Goal: Task Accomplishment & Management: Manage account settings

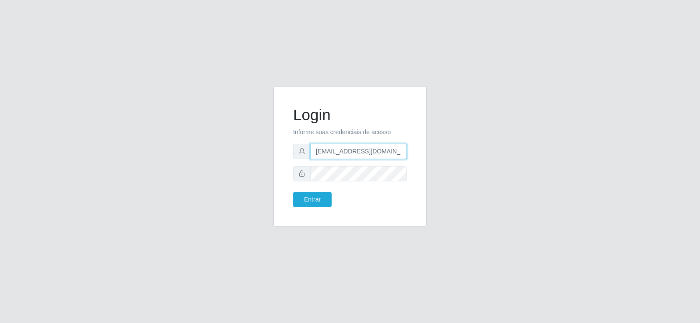
click at [364, 152] on input "[EMAIL_ADDRESS][DOMAIN_NAME]" at bounding box center [358, 151] width 97 height 15
drag, startPoint x: 402, startPoint y: 154, endPoint x: 260, endPoint y: 157, distance: 142.3
click at [260, 157] on div "Login Informe suas credenciais de acesso [EMAIL_ADDRESS][DOMAIN_NAME] Entrar" at bounding box center [350, 161] width 499 height 151
type input "m"
drag, startPoint x: 338, startPoint y: 153, endPoint x: 193, endPoint y: 153, distance: 144.9
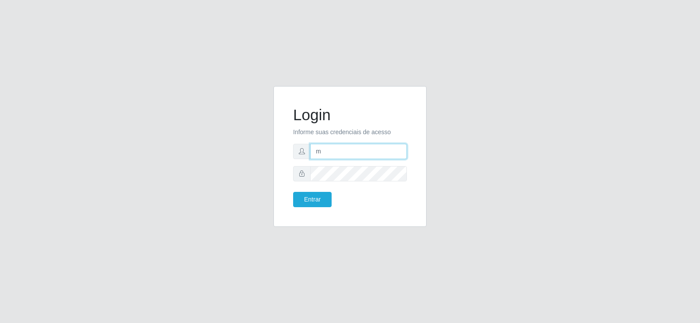
click at [195, 153] on div "Login Informe suas credenciais de acesso m Entrar" at bounding box center [350, 161] width 499 height 151
click at [320, 203] on button "Entrar" at bounding box center [312, 199] width 39 height 15
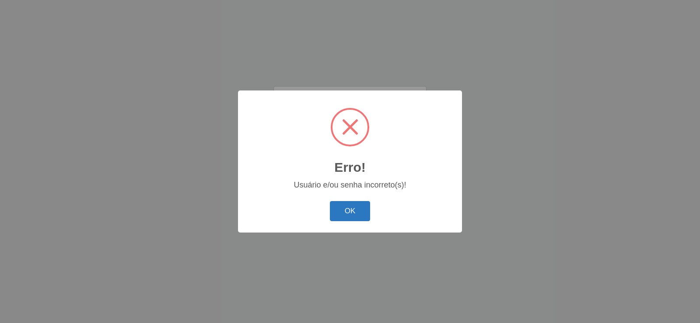
click at [348, 218] on button "OK" at bounding box center [350, 211] width 41 height 21
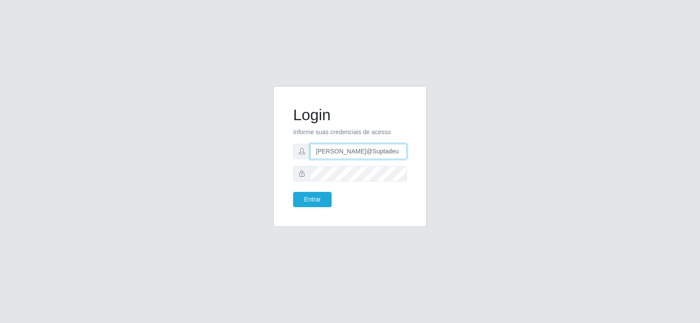
click at [371, 156] on input "[PERSON_NAME]@Suptadeu" at bounding box center [358, 151] width 97 height 15
type input "[PERSON_NAME]@Suptadeu"
click at [326, 200] on button "Entrar" at bounding box center [312, 199] width 39 height 15
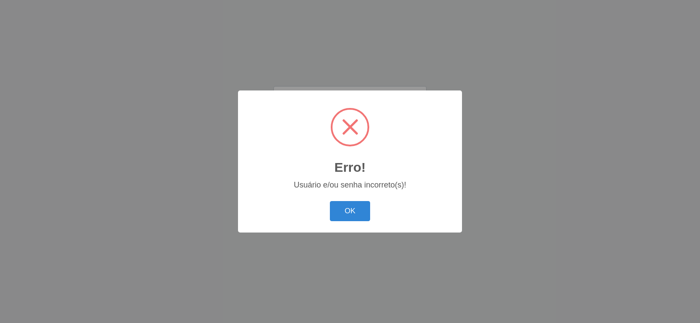
click at [326, 200] on div "OK Cancel" at bounding box center [350, 211] width 207 height 25
click at [339, 205] on button "OK" at bounding box center [350, 211] width 41 height 21
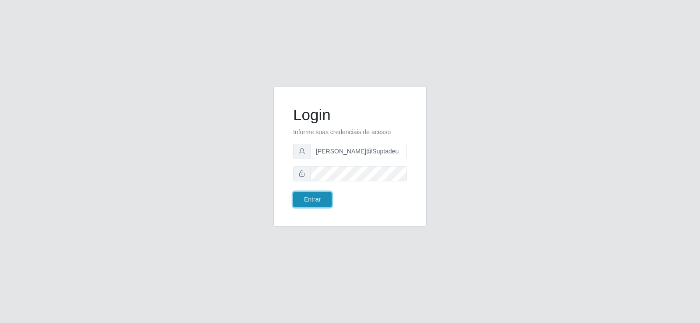
click at [313, 200] on button "Entrar" at bounding box center [312, 199] width 39 height 15
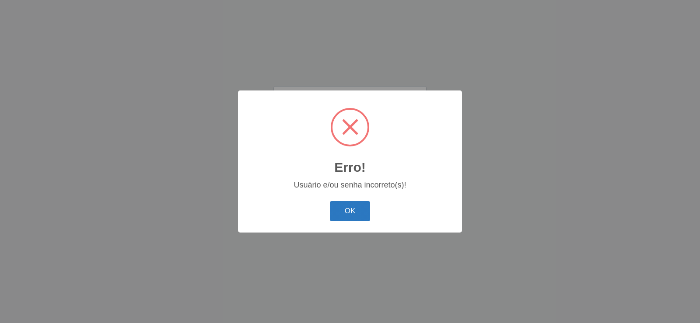
click at [354, 211] on button "OK" at bounding box center [350, 211] width 41 height 21
